Goal: Task Accomplishment & Management: Complete application form

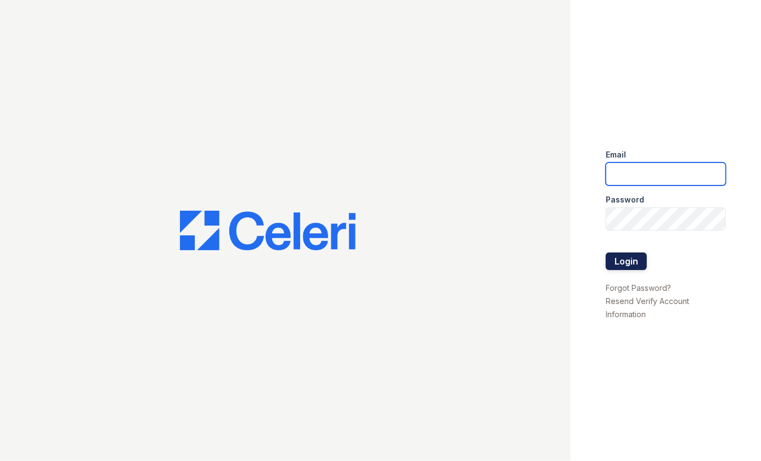
type input "jtyner@rushmoremgmt.com"
click at [620, 262] on button "Login" at bounding box center [625, 261] width 41 height 18
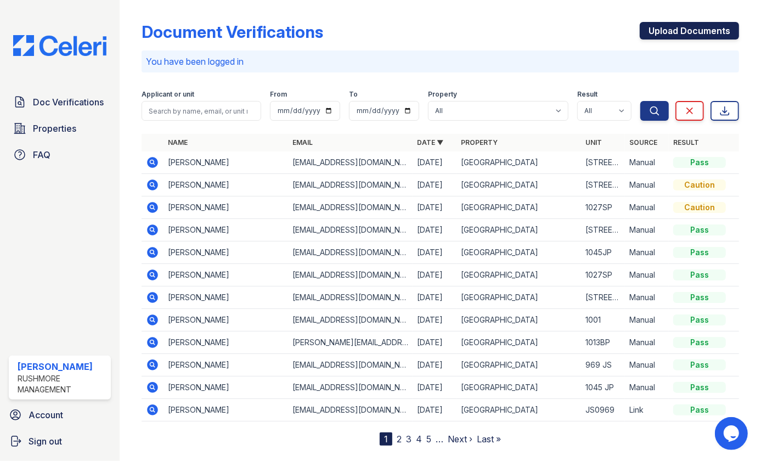
click at [685, 32] on link "Upload Documents" at bounding box center [688, 31] width 99 height 18
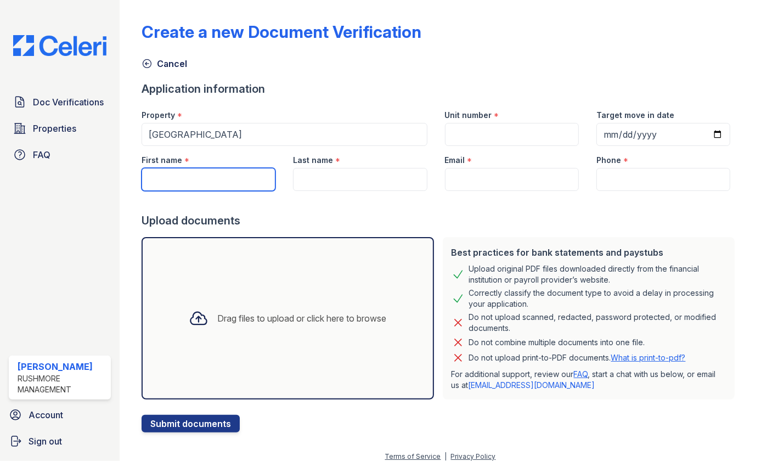
click at [211, 173] on input "First name" at bounding box center [208, 179] width 134 height 23
type input "Tocarra"
type input "[STREET_ADDRESS][PERSON_NAME]"
type input "[DATE]"
type input "[PERSON_NAME]"
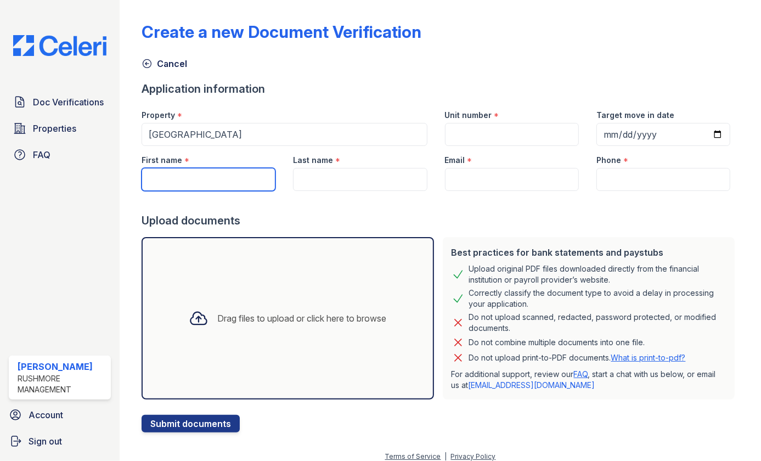
type input "[EMAIL_ADDRESS][DOMAIN_NAME]"
type input "4439083232"
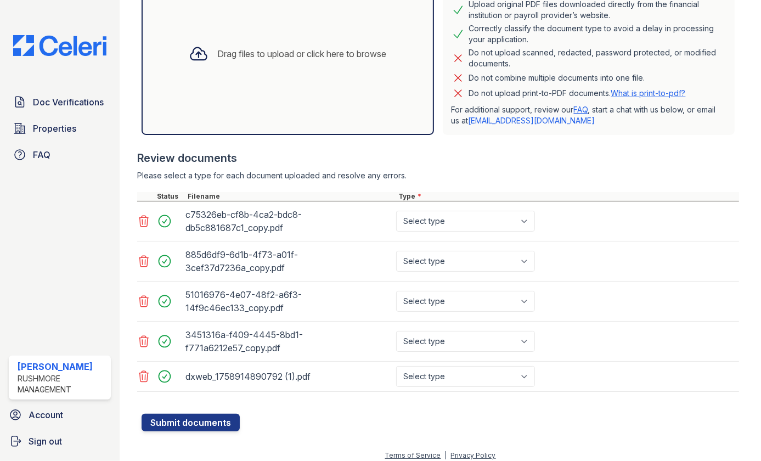
scroll to position [271, 0]
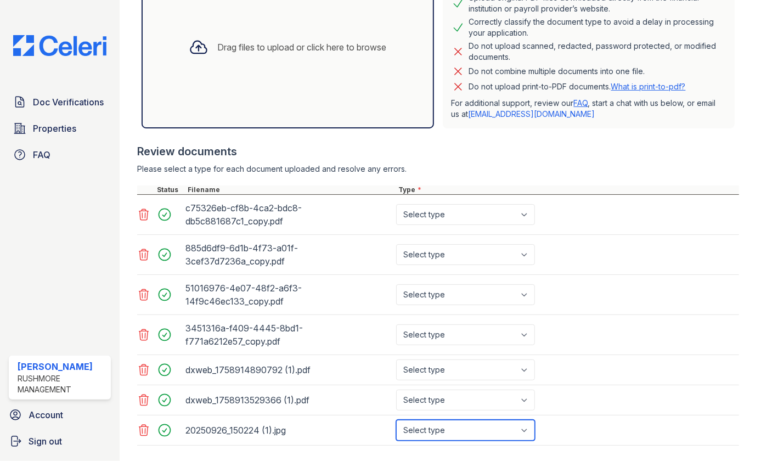
click at [526, 428] on select "Select type Paystub Bank Statement Offer Letter Tax Documents Benefit Award Let…" at bounding box center [465, 429] width 139 height 21
select select "other"
click at [396, 419] on select "Select type Paystub Bank Statement Offer Letter Tax Documents Benefit Award Let…" at bounding box center [465, 429] width 139 height 21
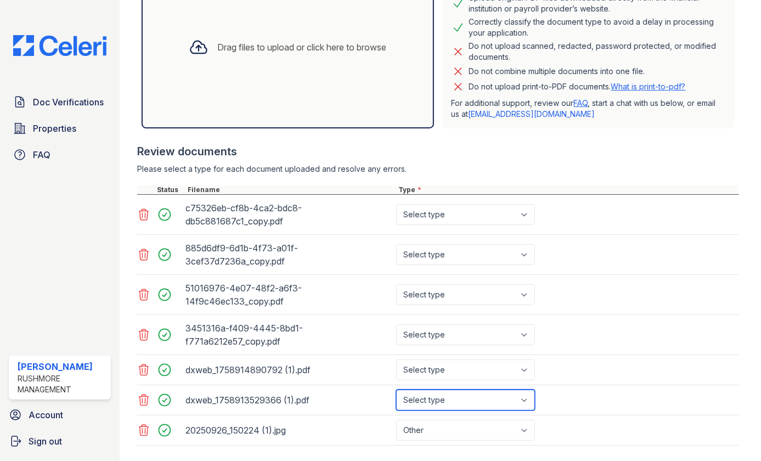
click at [526, 398] on select "Select type Paystub Bank Statement Offer Letter Tax Documents Benefit Award Let…" at bounding box center [465, 399] width 139 height 21
select select "bank_statement"
click at [396, 389] on select "Select type Paystub Bank Statement Offer Letter Tax Documents Benefit Award Let…" at bounding box center [465, 399] width 139 height 21
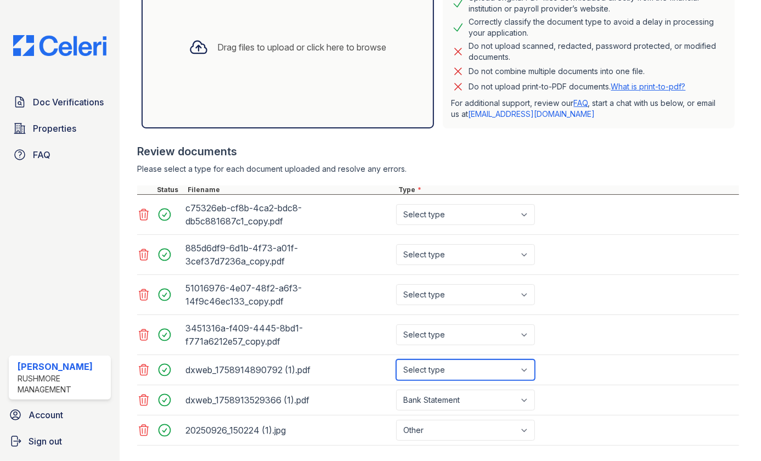
click at [526, 365] on select "Select type Paystub Bank Statement Offer Letter Tax Documents Benefit Award Let…" at bounding box center [465, 369] width 139 height 21
select select "bank_statement"
click at [396, 359] on select "Select type Paystub Bank Statement Offer Letter Tax Documents Benefit Award Let…" at bounding box center [465, 369] width 139 height 21
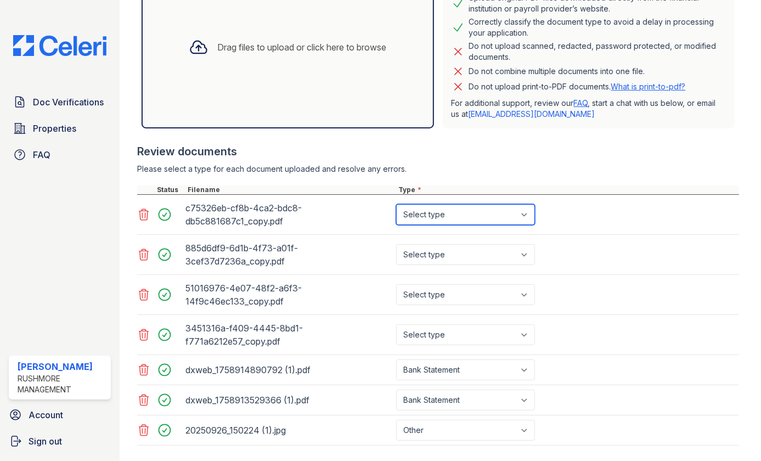
click at [528, 210] on select "Select type Paystub Bank Statement Offer Letter Tax Documents Benefit Award Let…" at bounding box center [465, 214] width 139 height 21
select select "paystub"
click at [396, 204] on select "Select type Paystub Bank Statement Offer Letter Tax Documents Benefit Award Let…" at bounding box center [465, 214] width 139 height 21
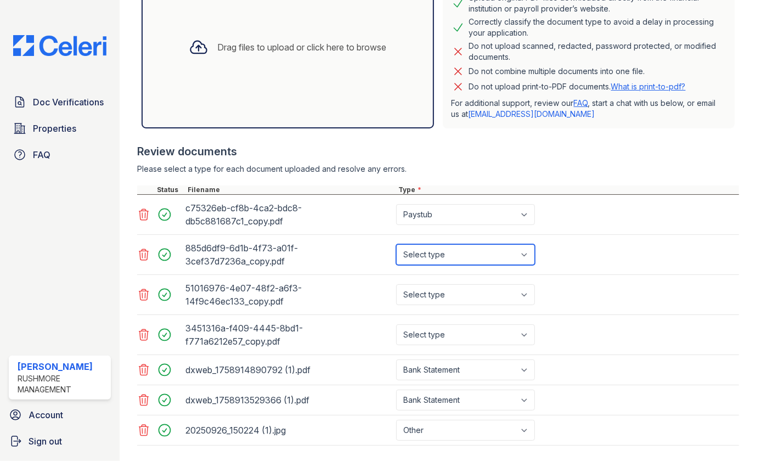
click at [526, 252] on select "Select type Paystub Bank Statement Offer Letter Tax Documents Benefit Award Let…" at bounding box center [465, 254] width 139 height 21
select select "paystub"
click at [396, 244] on select "Select type Paystub Bank Statement Offer Letter Tax Documents Benefit Award Let…" at bounding box center [465, 254] width 139 height 21
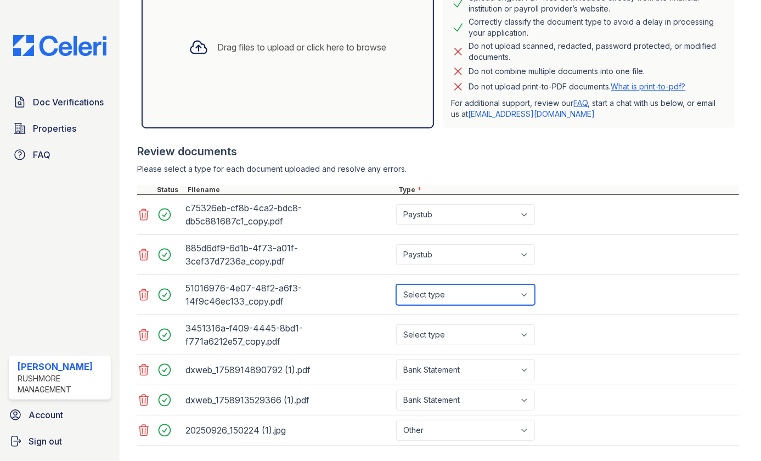
click at [528, 292] on select "Select type Paystub Bank Statement Offer Letter Tax Documents Benefit Award Let…" at bounding box center [465, 294] width 139 height 21
select select "paystub"
click at [396, 284] on select "Select type Paystub Bank Statement Offer Letter Tax Documents Benefit Award Let…" at bounding box center [465, 294] width 139 height 21
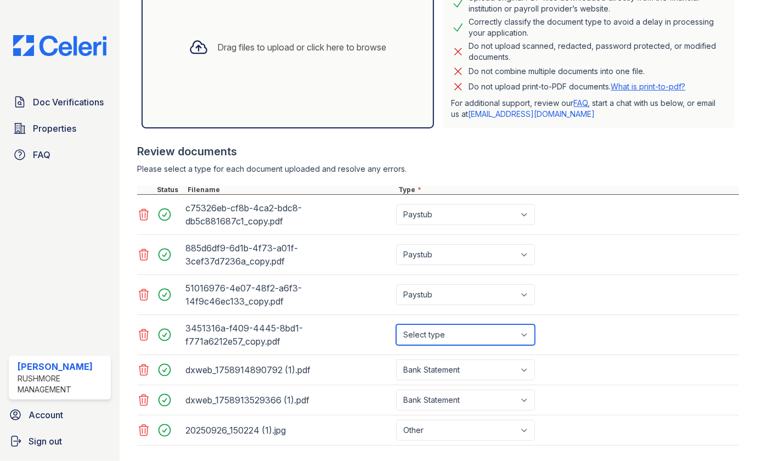
click at [530, 330] on select "Select type Paystub Bank Statement Offer Letter Tax Documents Benefit Award Let…" at bounding box center [465, 334] width 139 height 21
select select "paystub"
click at [396, 324] on select "Select type Paystub Bank Statement Offer Letter Tax Documents Benefit Award Let…" at bounding box center [465, 334] width 139 height 21
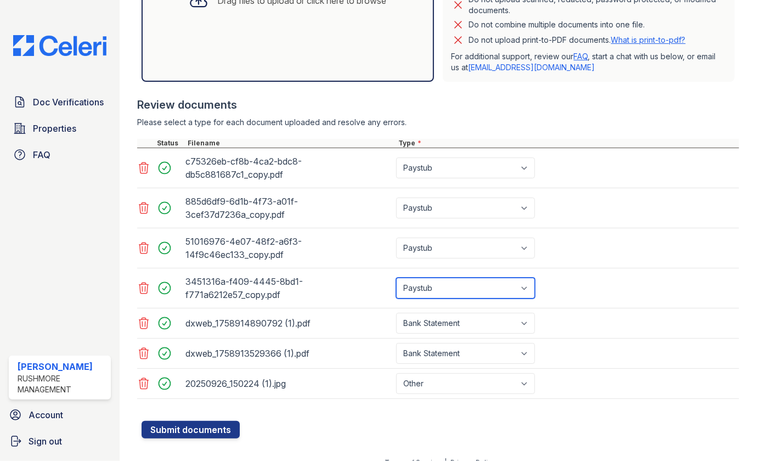
scroll to position [331, 0]
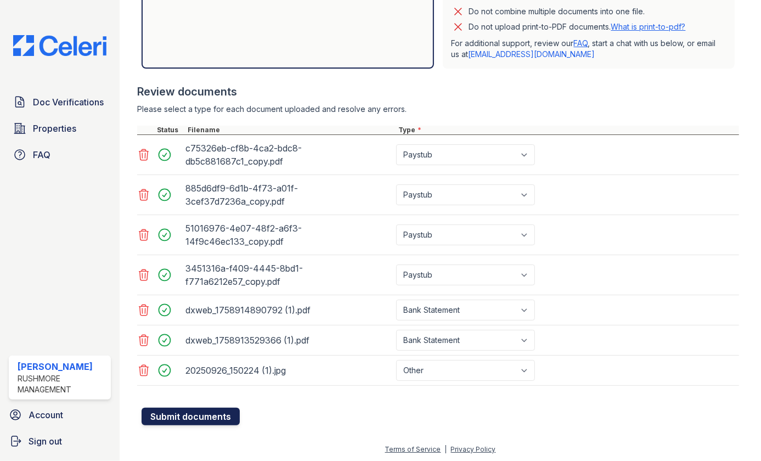
click at [177, 412] on button "Submit documents" at bounding box center [190, 416] width 98 height 18
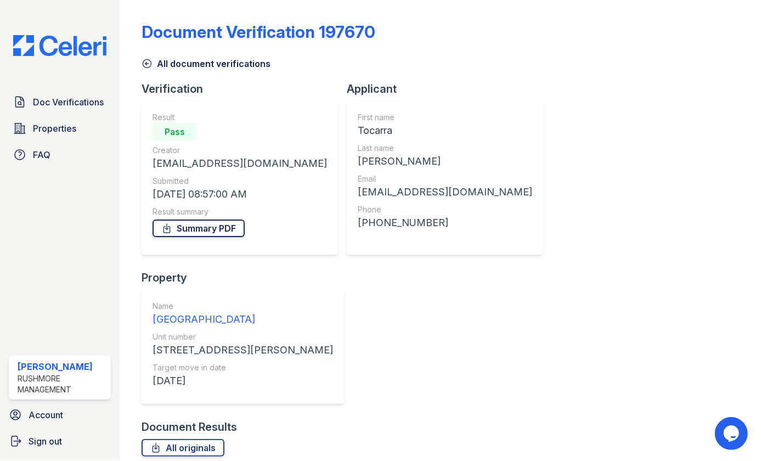
click at [197, 226] on link "Summary PDF" at bounding box center [198, 228] width 92 height 18
click at [184, 439] on link "All originals" at bounding box center [182, 448] width 83 height 18
click at [21, 46] on img at bounding box center [59, 45] width 111 height 21
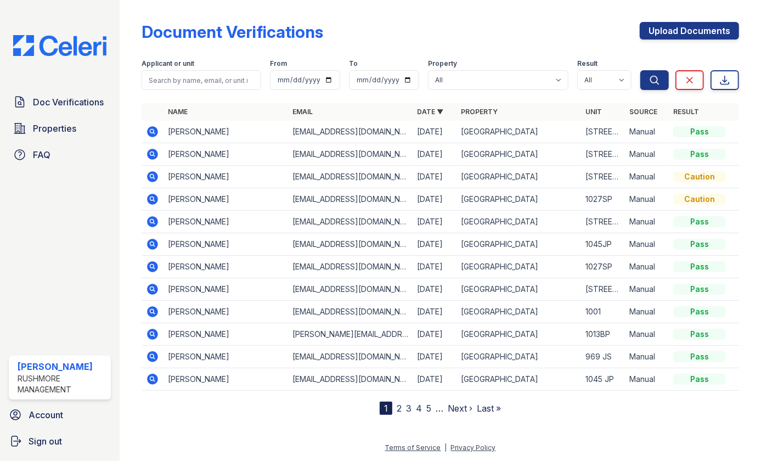
click at [455, 406] on link "Next ›" at bounding box center [459, 408] width 25 height 11
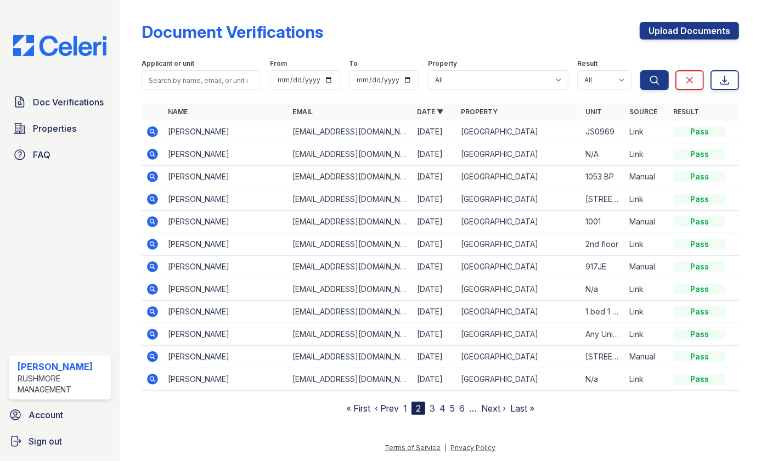
click at [384, 407] on link "‹ Prev" at bounding box center [387, 408] width 24 height 11
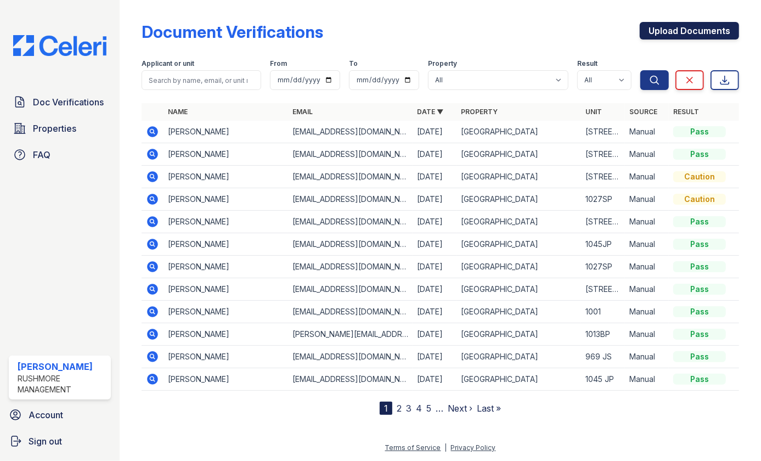
click at [698, 32] on link "Upload Documents" at bounding box center [688, 31] width 99 height 18
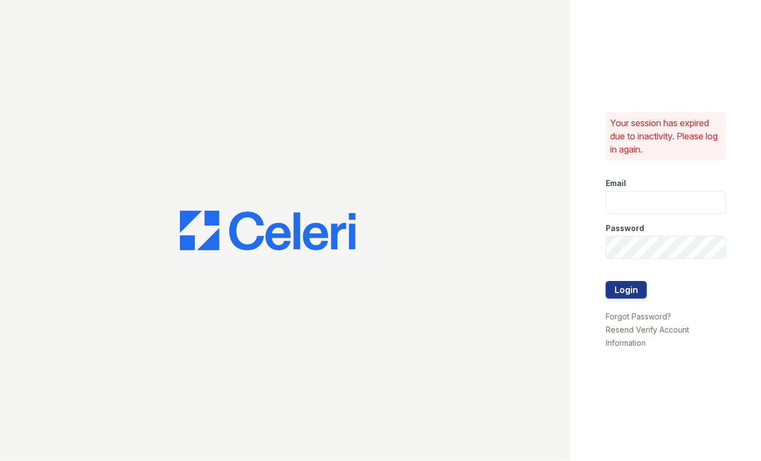
type input "[EMAIL_ADDRESS][DOMAIN_NAME]"
click at [630, 291] on button "Login" at bounding box center [625, 290] width 41 height 18
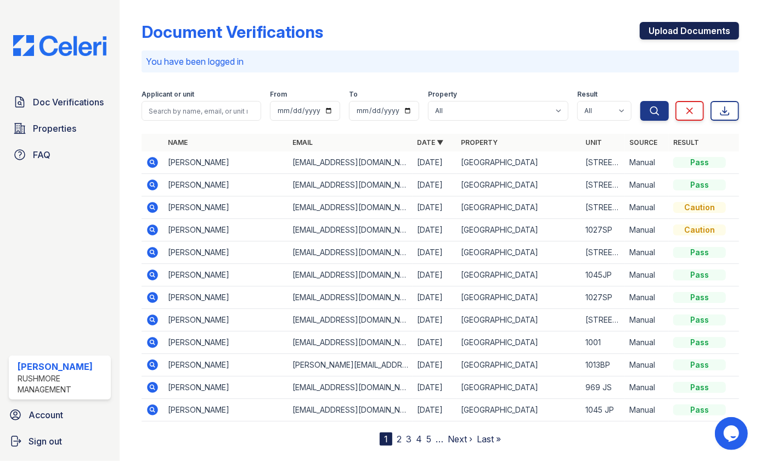
click at [672, 27] on link "Upload Documents" at bounding box center [688, 31] width 99 height 18
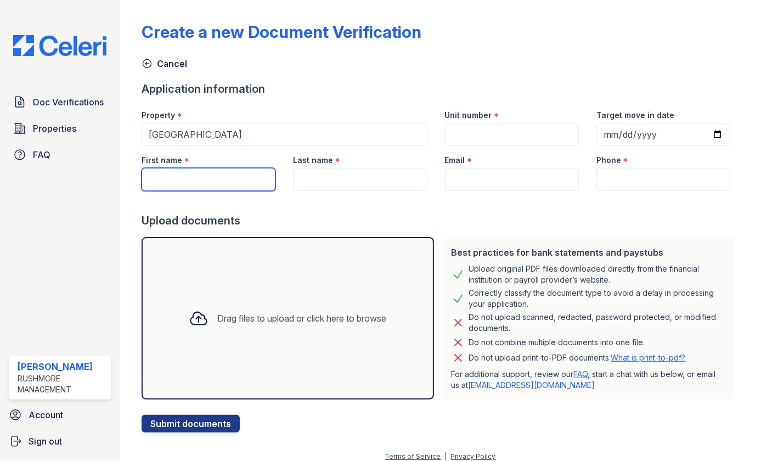
click at [207, 179] on input "First name" at bounding box center [208, 179] width 134 height 23
click at [167, 181] on input "First name" at bounding box center [208, 179] width 134 height 23
type input "Carlishia"
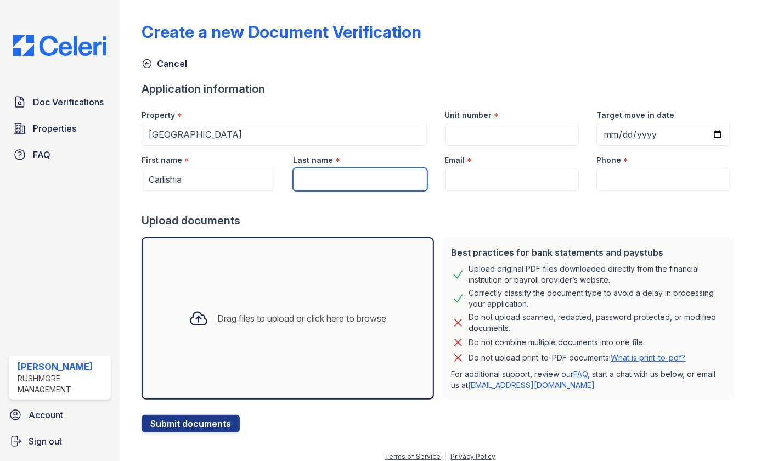
click at [324, 186] on input "Last name" at bounding box center [360, 179] width 134 height 23
type input "Griffin"
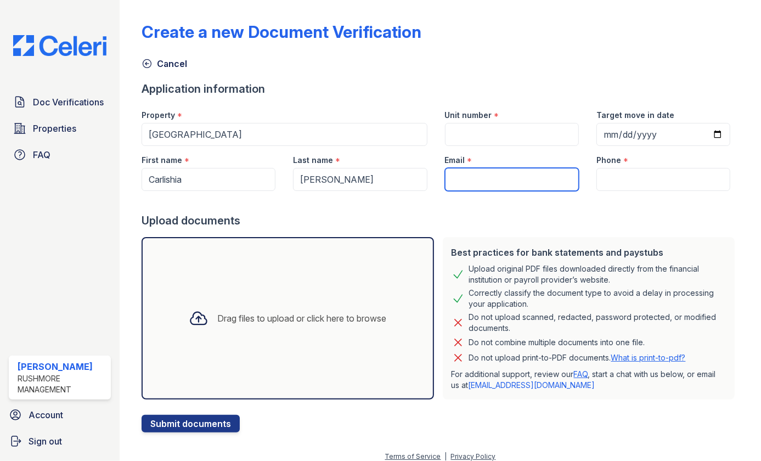
click at [454, 178] on input "Email" at bounding box center [512, 179] width 134 height 23
type input "msccgriffin@gmail.com"
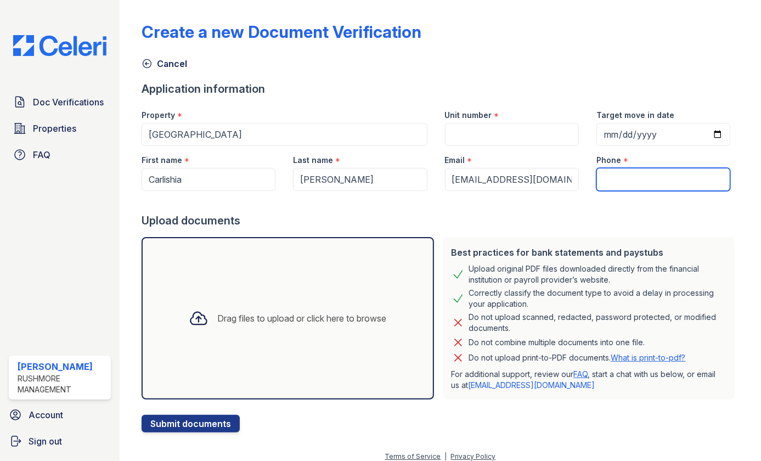
click at [612, 181] on input "Phone" at bounding box center [663, 179] width 134 height 23
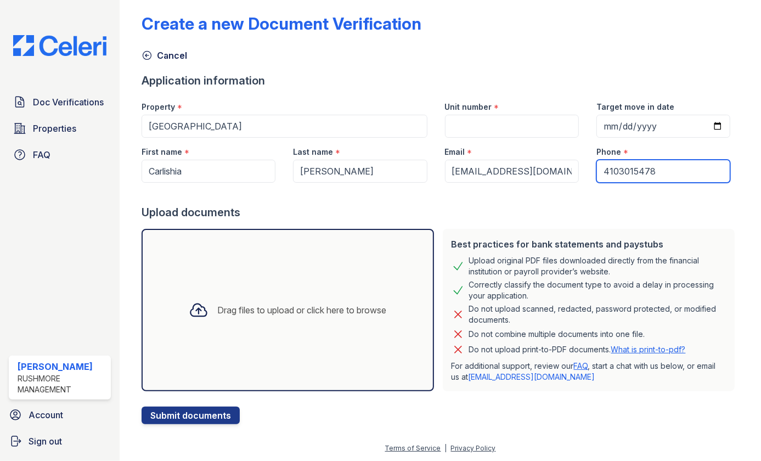
type input "4103015478"
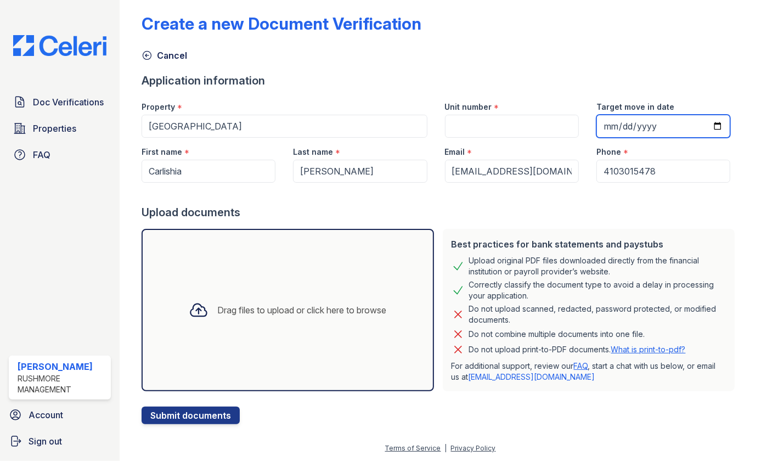
click at [703, 124] on input "Target move in date" at bounding box center [663, 126] width 134 height 23
click at [713, 126] on input "Target move in date" at bounding box center [663, 126] width 134 height 23
type input "2025-11-01"
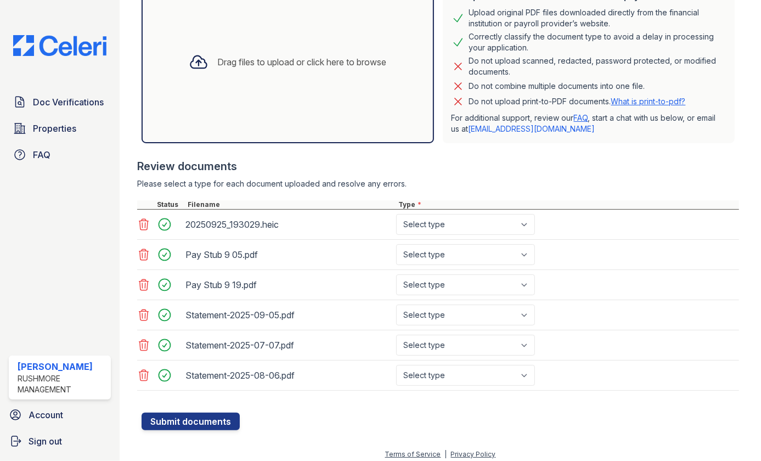
scroll to position [258, 0]
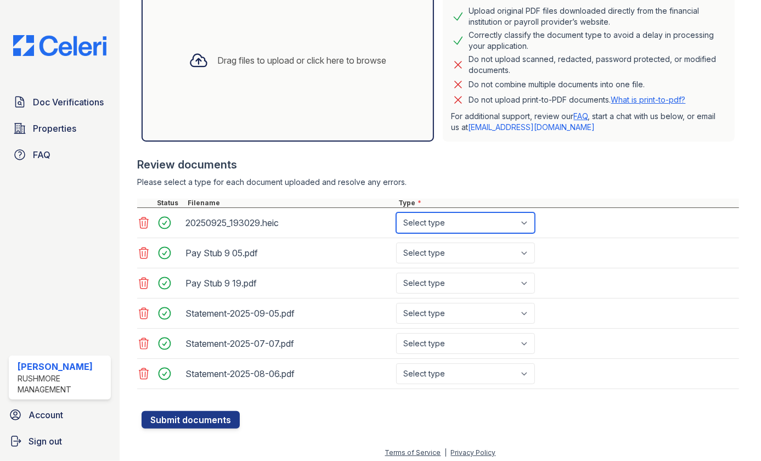
click at [527, 220] on select "Select type Paystub Bank Statement Offer Letter Tax Documents Benefit Award Let…" at bounding box center [465, 222] width 139 height 21
select select "other"
click at [396, 212] on select "Select type Paystub Bank Statement Offer Letter Tax Documents Benefit Award Let…" at bounding box center [465, 222] width 139 height 21
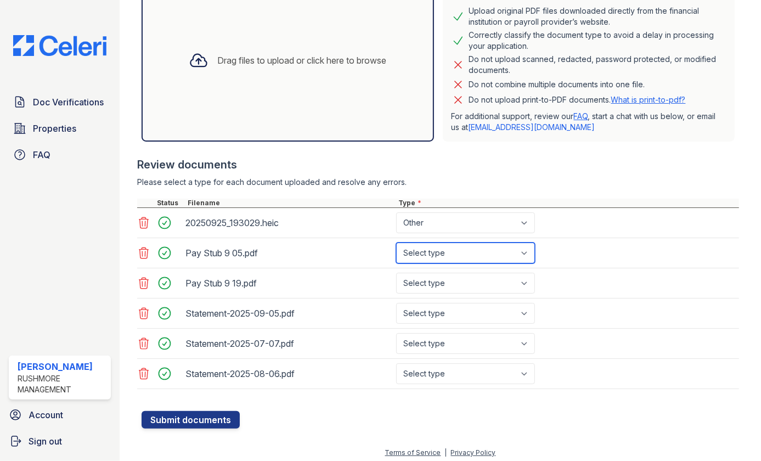
click at [528, 249] on select "Select type Paystub Bank Statement Offer Letter Tax Documents Benefit Award Let…" at bounding box center [465, 252] width 139 height 21
select select "paystub"
click at [396, 242] on select "Select type Paystub Bank Statement Offer Letter Tax Documents Benefit Award Let…" at bounding box center [465, 252] width 139 height 21
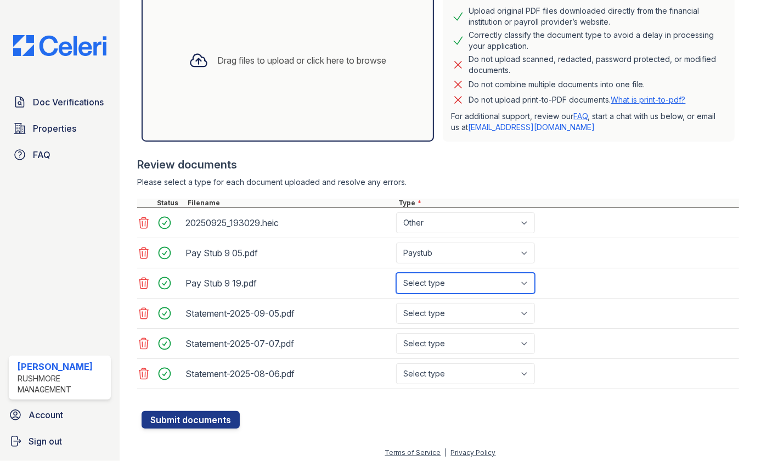
click at [528, 284] on select "Select type Paystub Bank Statement Offer Letter Tax Documents Benefit Award Let…" at bounding box center [465, 283] width 139 height 21
select select "paystub"
click at [396, 273] on select "Select type Paystub Bank Statement Offer Letter Tax Documents Benefit Award Let…" at bounding box center [465, 283] width 139 height 21
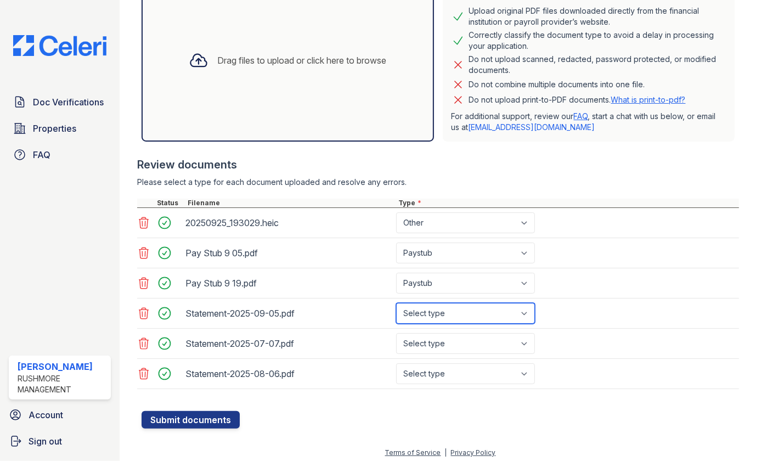
click at [528, 311] on select "Select type Paystub Bank Statement Offer Letter Tax Documents Benefit Award Let…" at bounding box center [465, 313] width 139 height 21
select select "bank_statement"
click at [396, 303] on select "Select type Paystub Bank Statement Offer Letter Tax Documents Benefit Award Let…" at bounding box center [465, 313] width 139 height 21
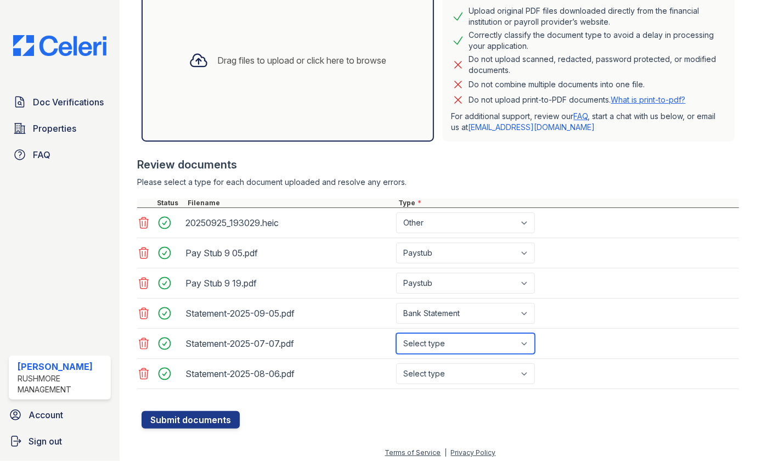
click at [531, 341] on select "Select type Paystub Bank Statement Offer Letter Tax Documents Benefit Award Let…" at bounding box center [465, 343] width 139 height 21
select select "bank_statement"
click at [396, 333] on select "Select type Paystub Bank Statement Offer Letter Tax Documents Benefit Award Let…" at bounding box center [465, 343] width 139 height 21
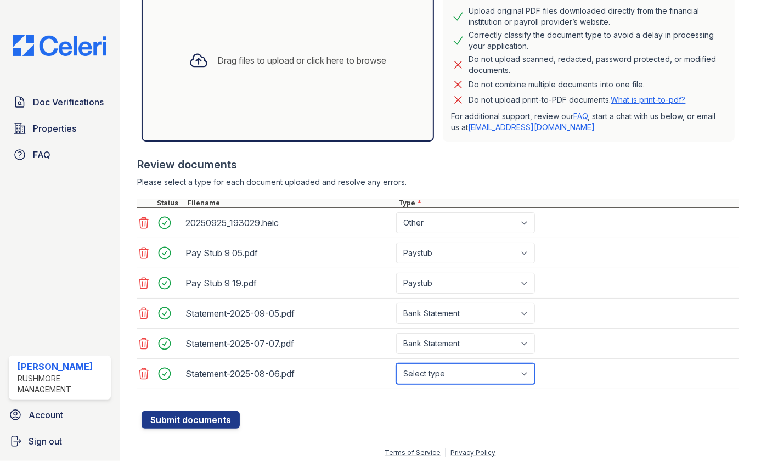
click at [525, 370] on select "Select type Paystub Bank Statement Offer Letter Tax Documents Benefit Award Let…" at bounding box center [465, 373] width 139 height 21
select select "bank_statement"
click at [396, 363] on select "Select type Paystub Bank Statement Offer Letter Tax Documents Benefit Award Let…" at bounding box center [465, 373] width 139 height 21
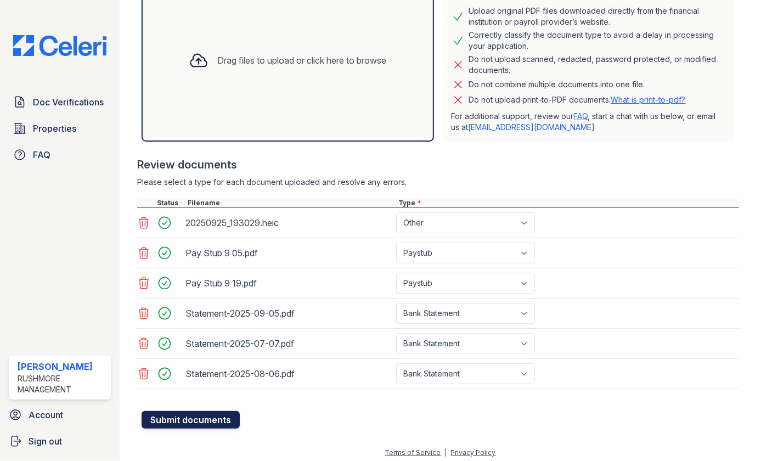
click at [191, 418] on button "Submit documents" at bounding box center [190, 420] width 98 height 18
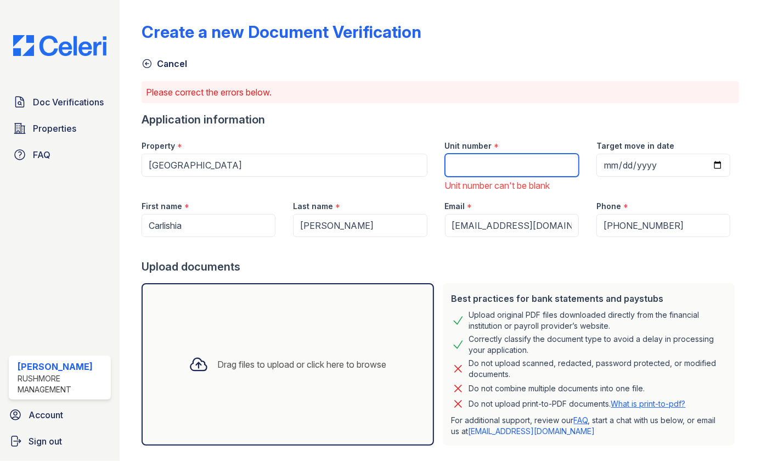
click at [478, 169] on input "Unit number" at bounding box center [512, 165] width 134 height 23
type input "[STREET_ADDRESS][PERSON_NAME]"
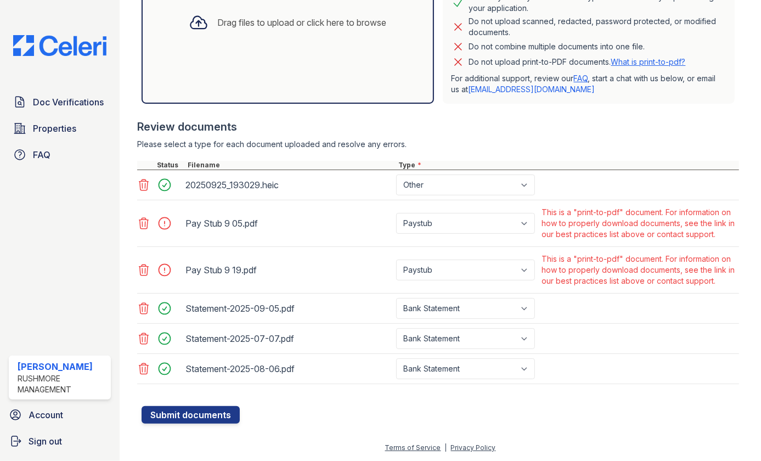
scroll to position [362, 0]
click at [143, 217] on icon at bounding box center [143, 223] width 13 height 13
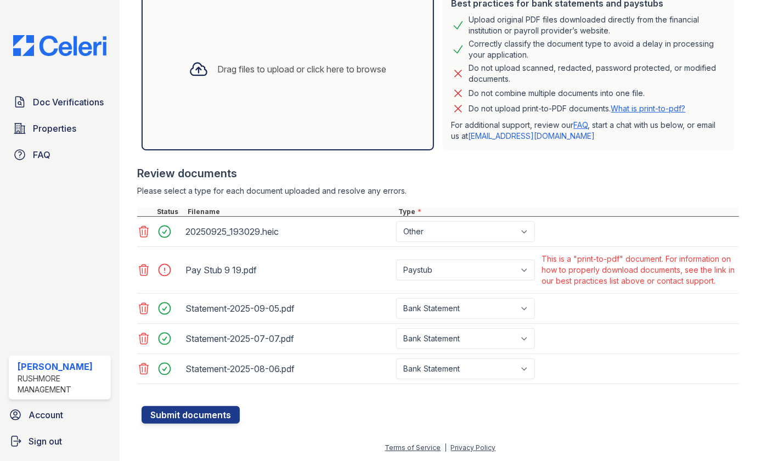
click at [143, 267] on icon at bounding box center [143, 269] width 9 height 11
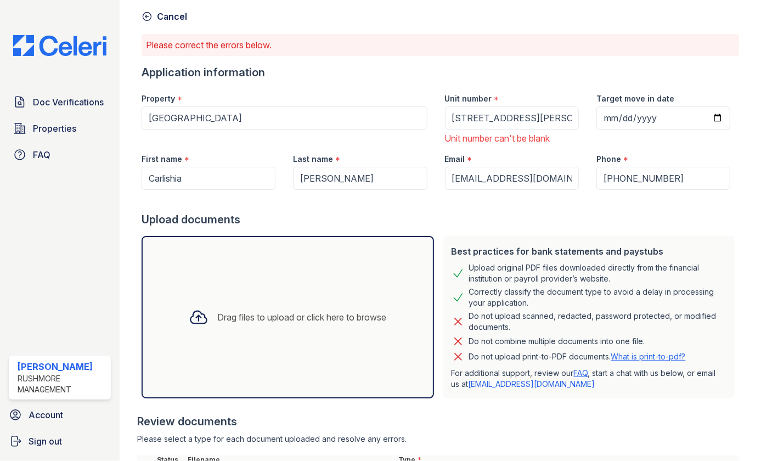
scroll to position [0, 0]
